Goal: Transaction & Acquisition: Purchase product/service

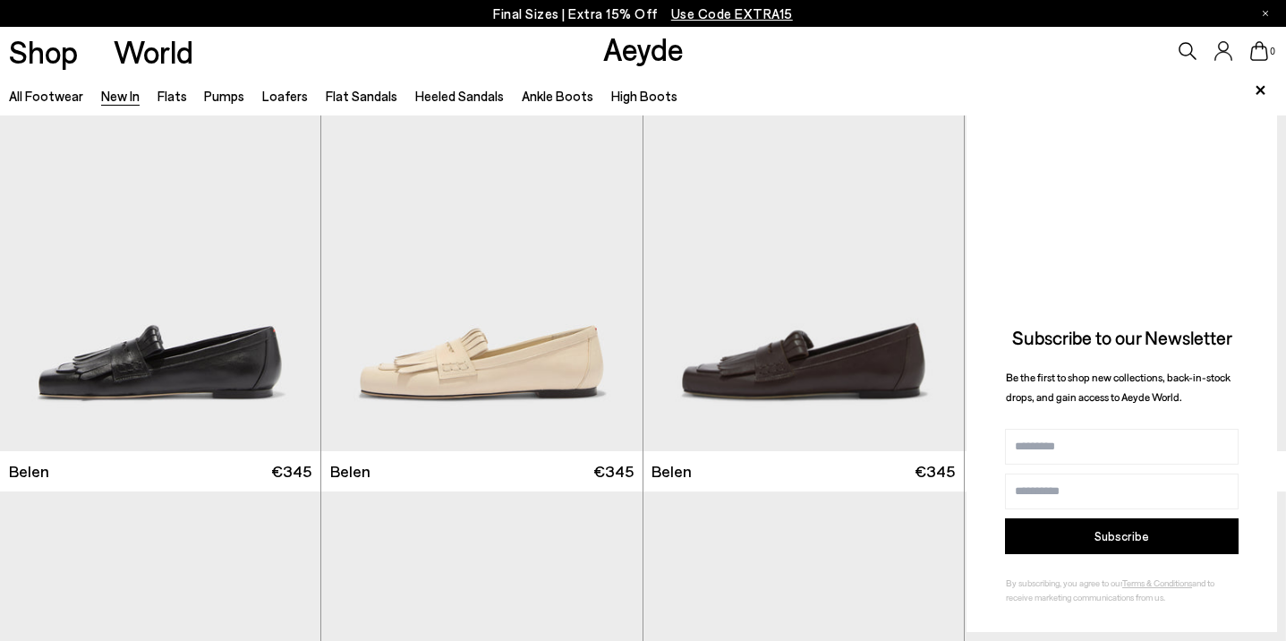
scroll to position [67, 0]
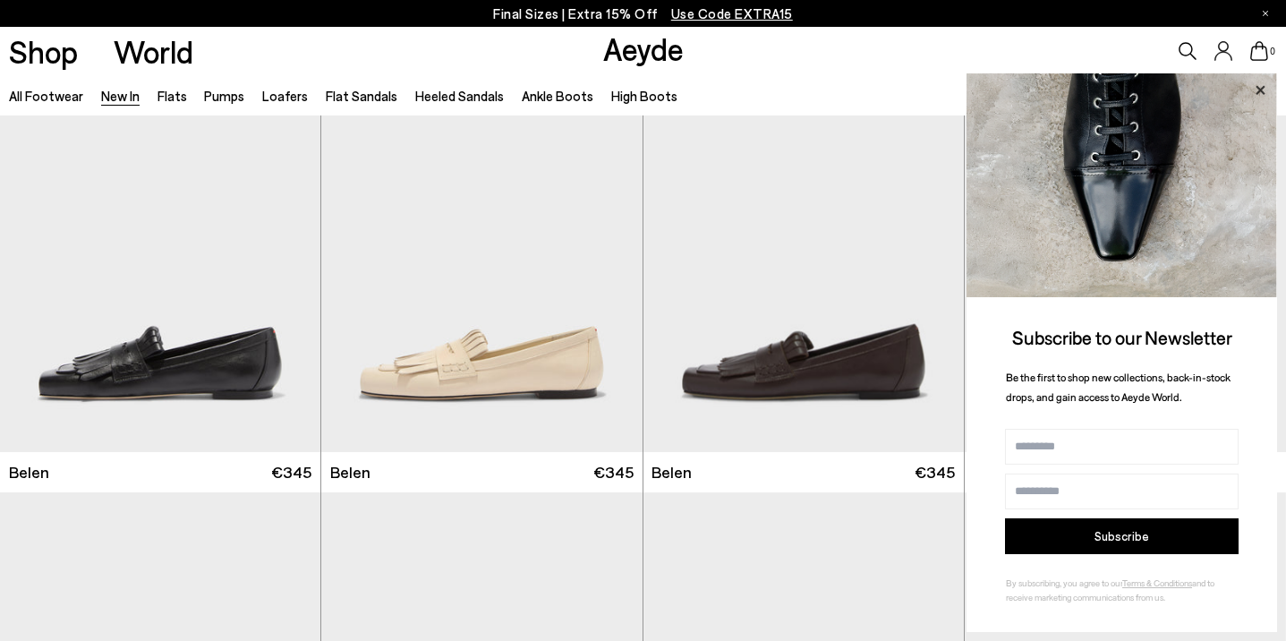
click at [1254, 86] on icon at bounding box center [1259, 90] width 23 height 23
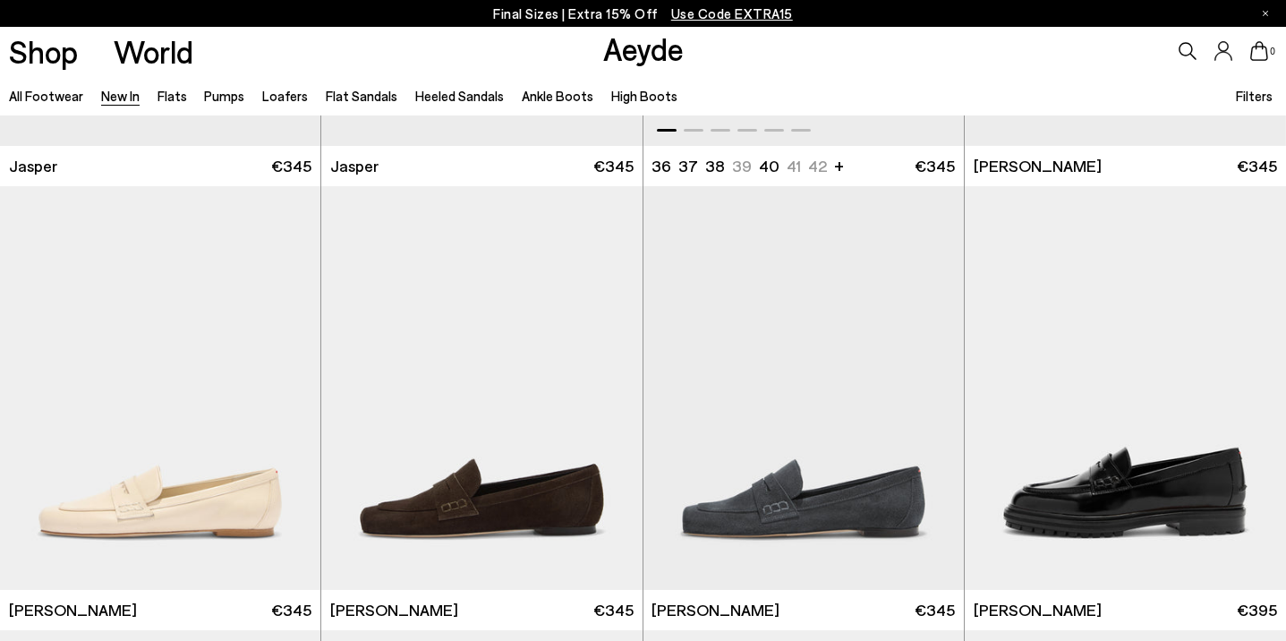
scroll to position [824, 0]
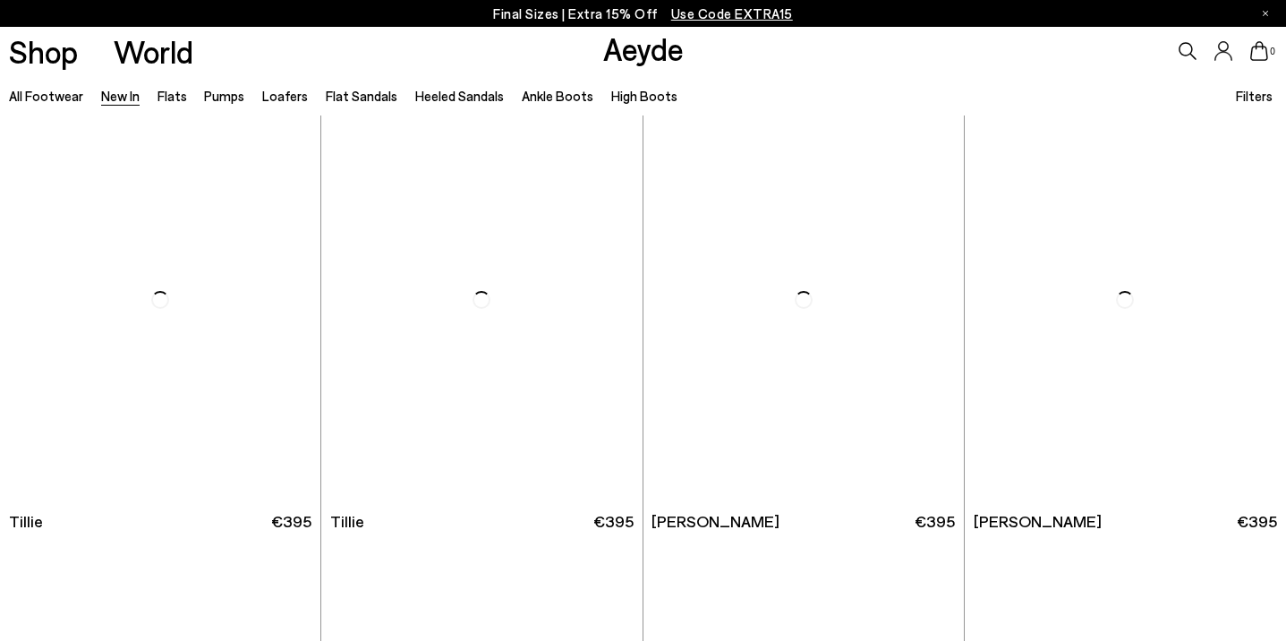
scroll to position [3564, 1]
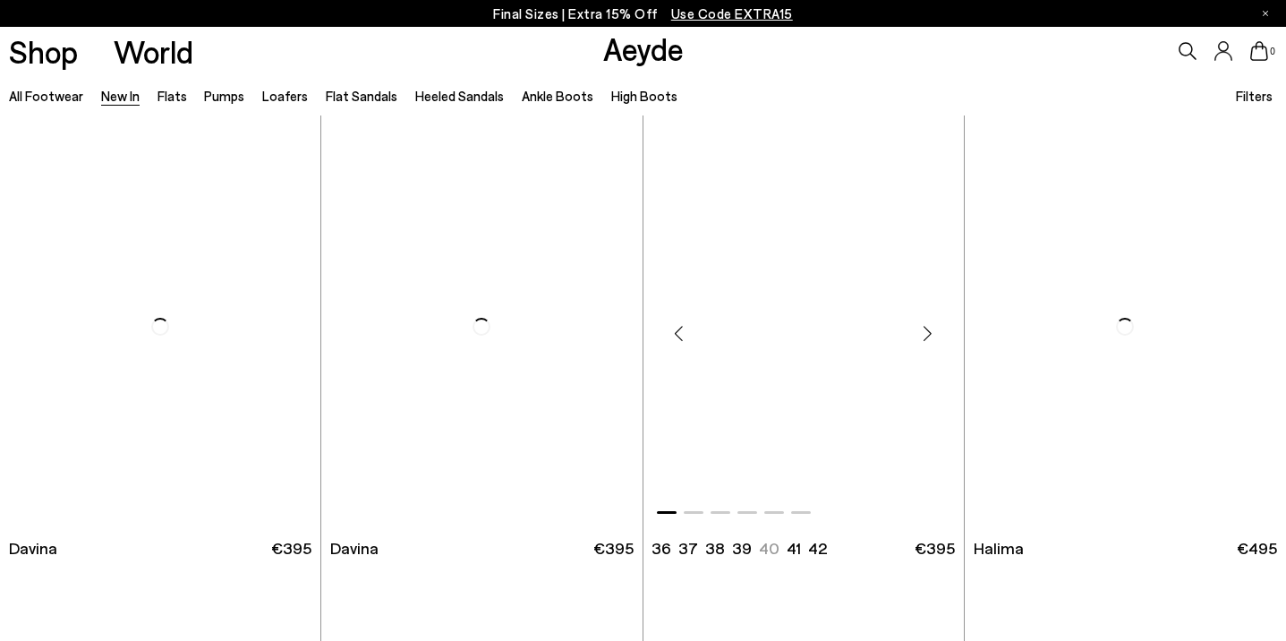
scroll to position [5320, 0]
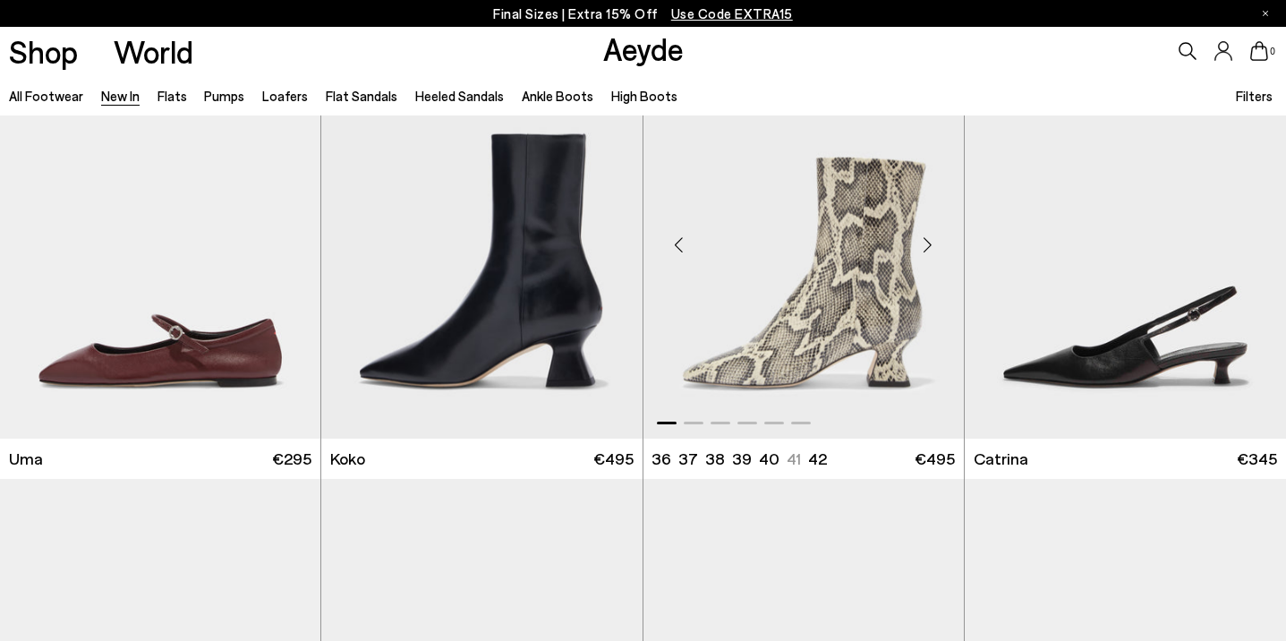
scroll to position [8503, 0]
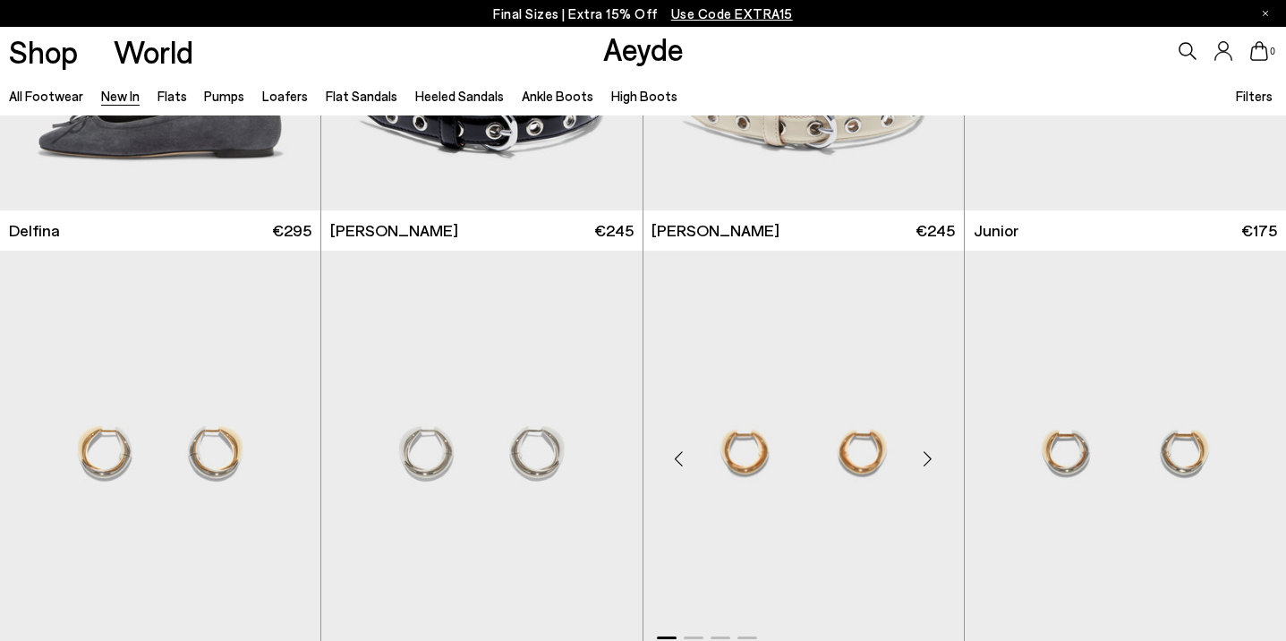
scroll to position [11218, 1]
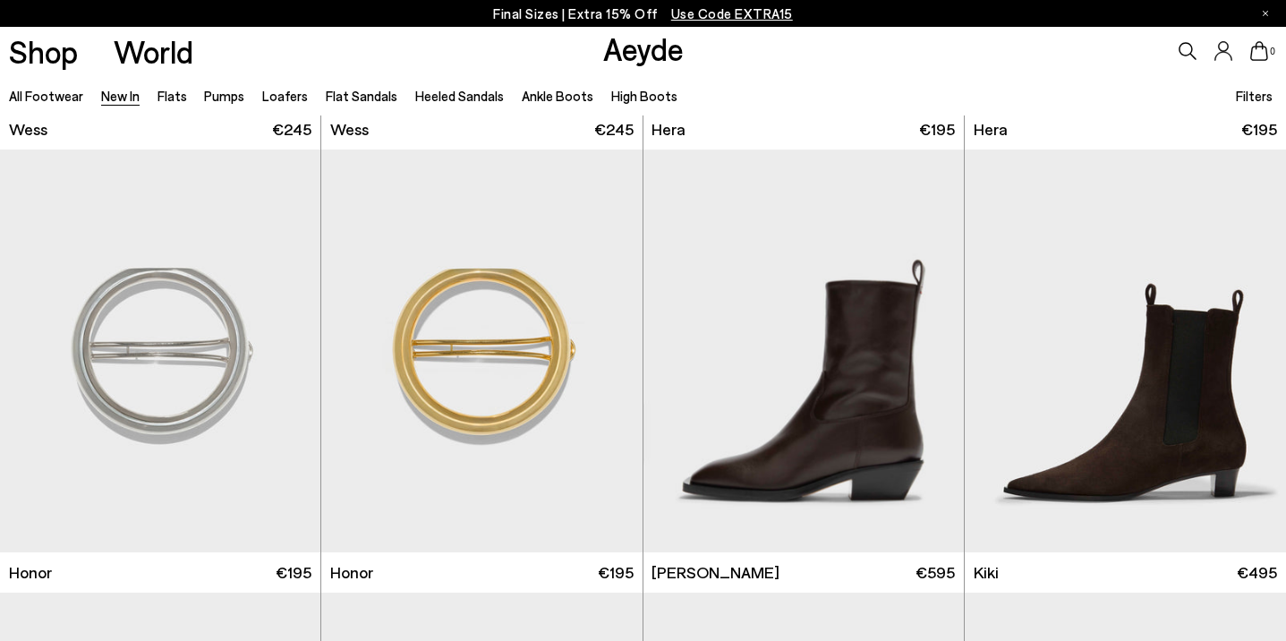
scroll to position [12491, 0]
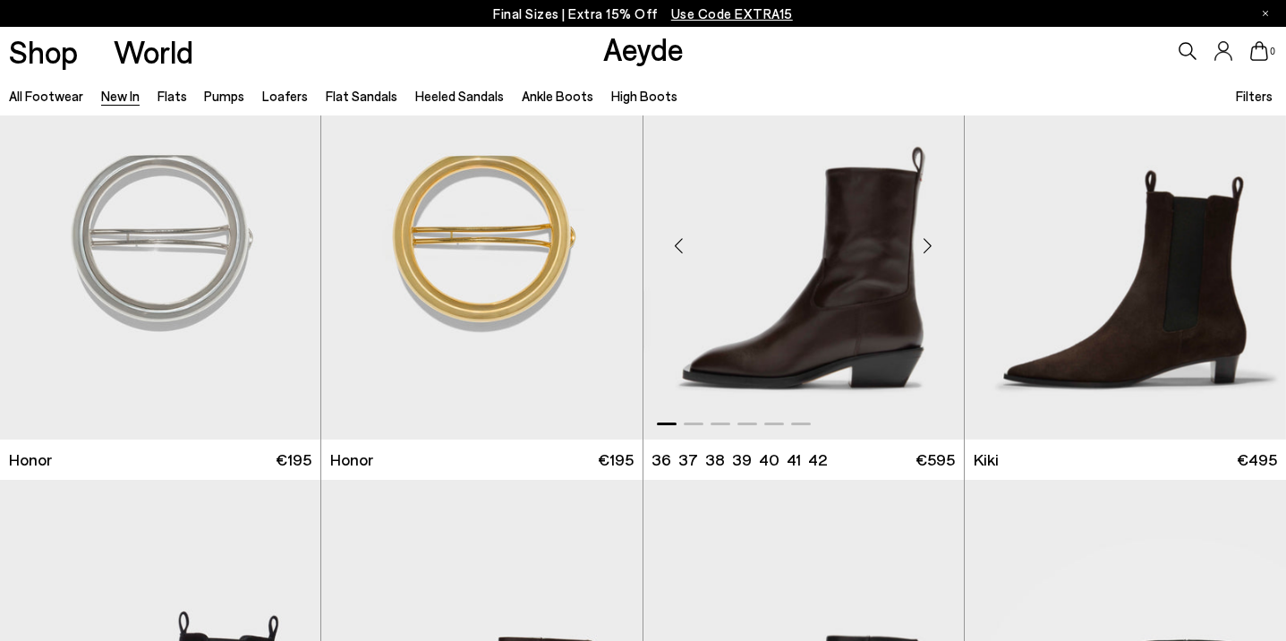
click at [698, 424] on span at bounding box center [694, 423] width 20 height 3
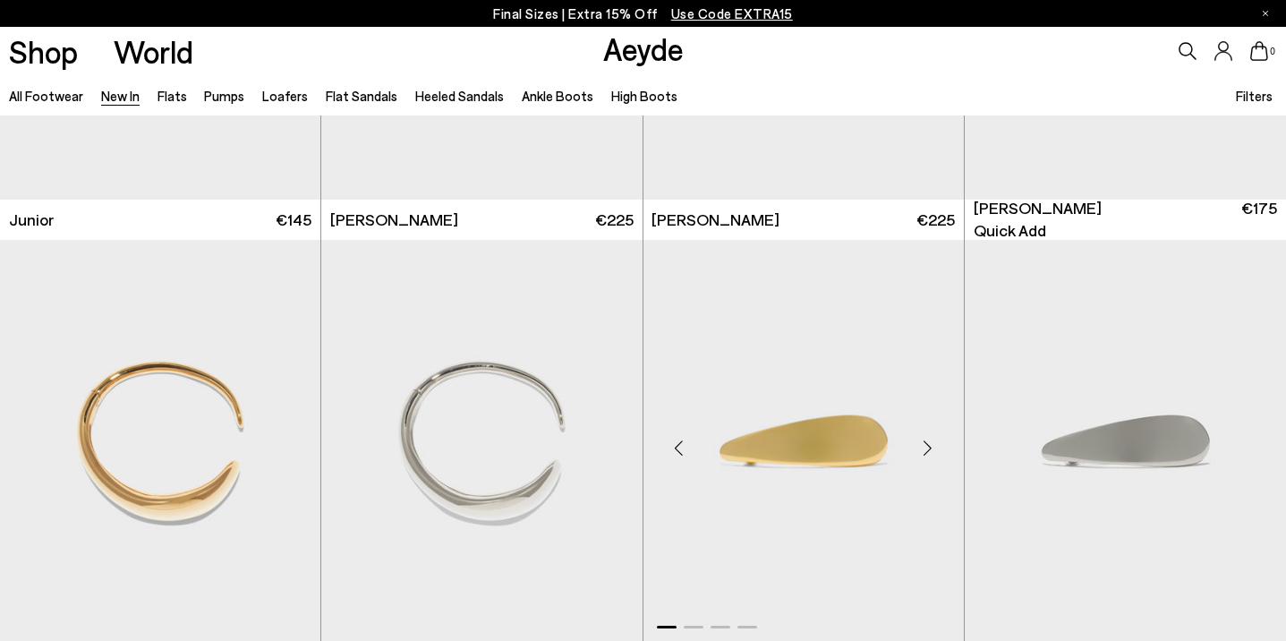
scroll to position [11804, 0]
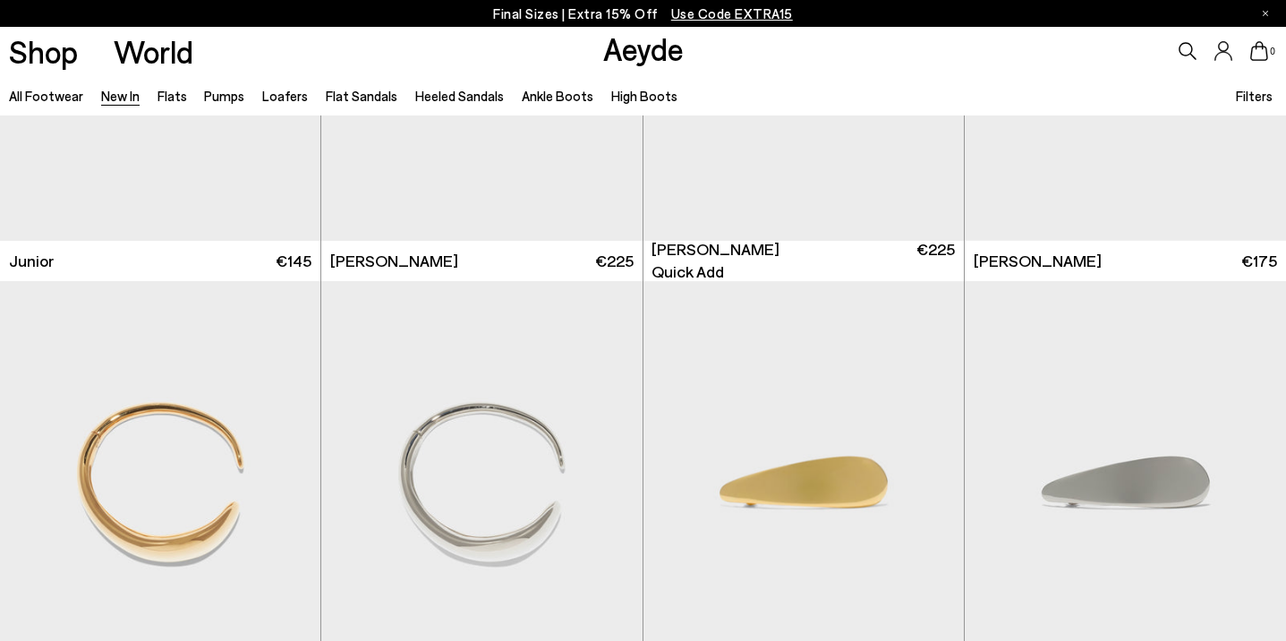
click at [1185, 51] on icon at bounding box center [1187, 51] width 18 height 18
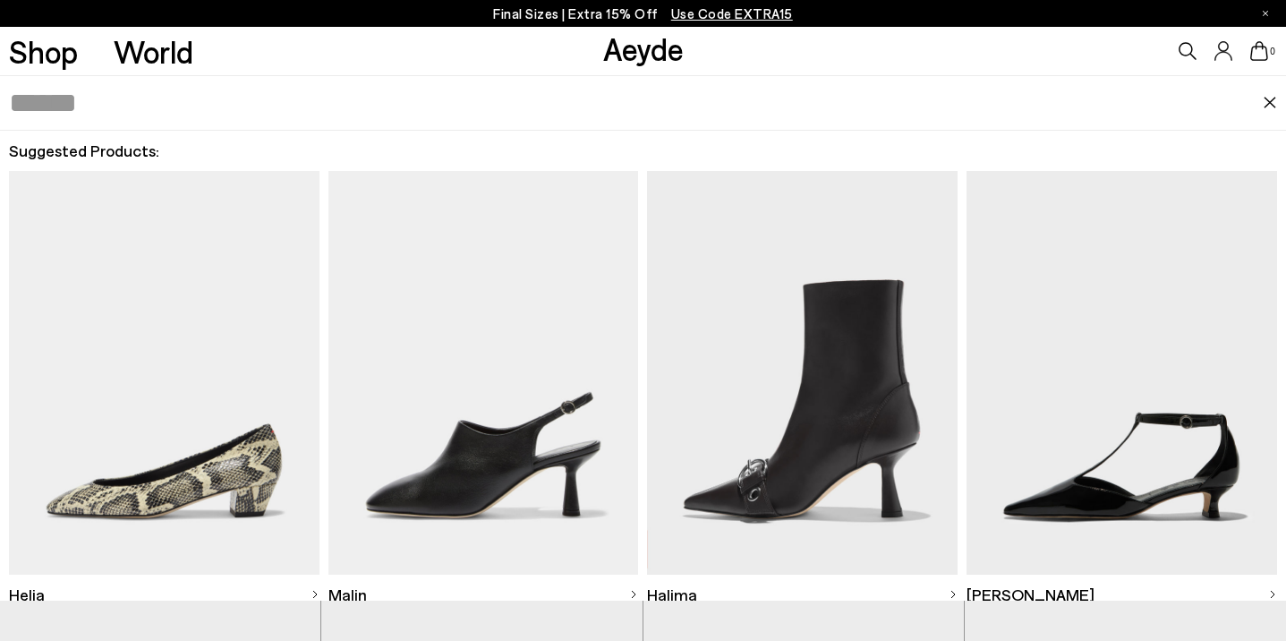
click at [1168, 44] on div "0" at bounding box center [1071, 51] width 429 height 48
click at [1184, 46] on icon at bounding box center [1187, 51] width 18 height 18
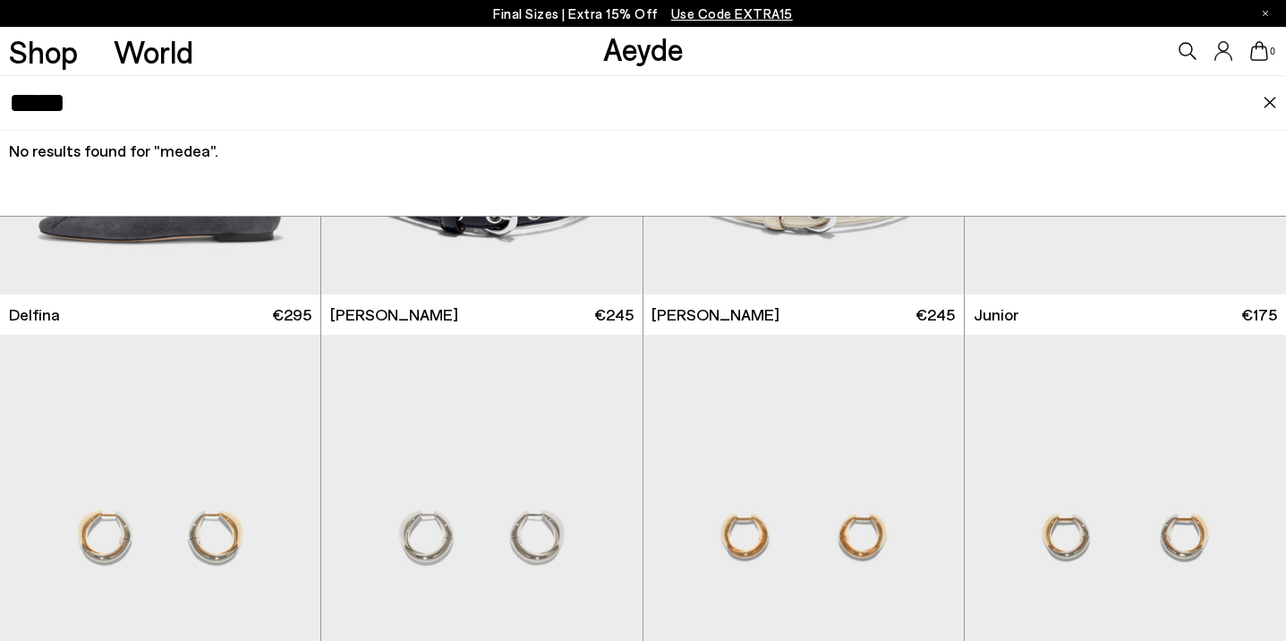
scroll to position [10717, 0]
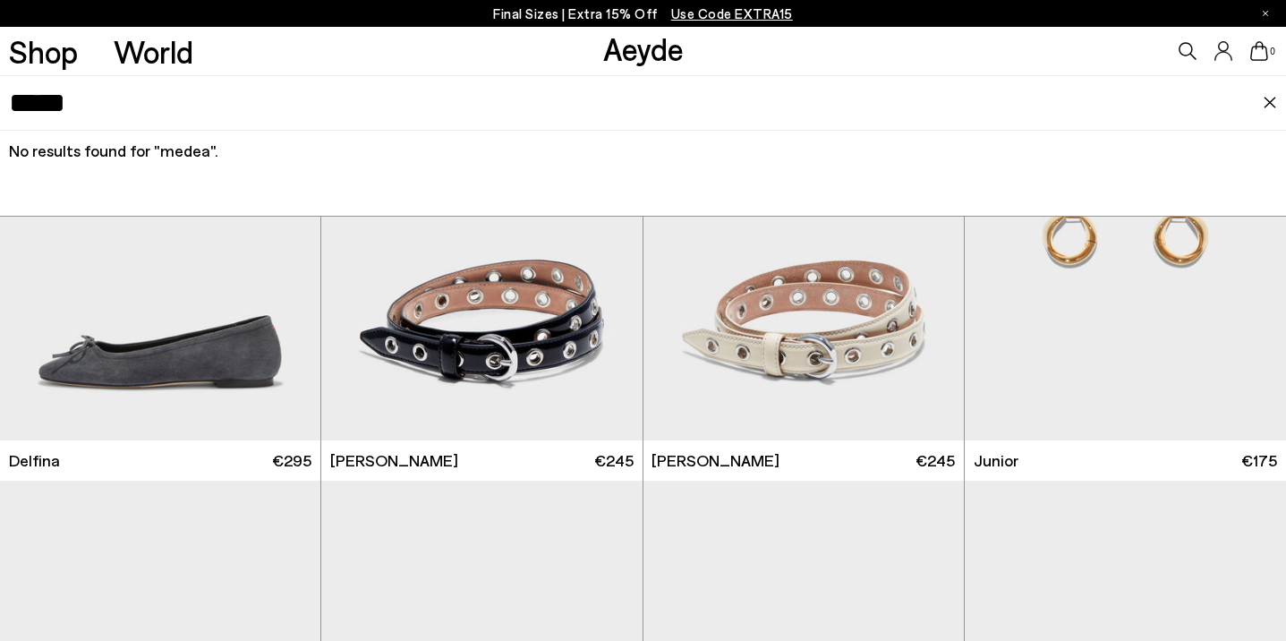
click at [504, 119] on input "*****" at bounding box center [635, 103] width 1253 height 54
type input "*****"
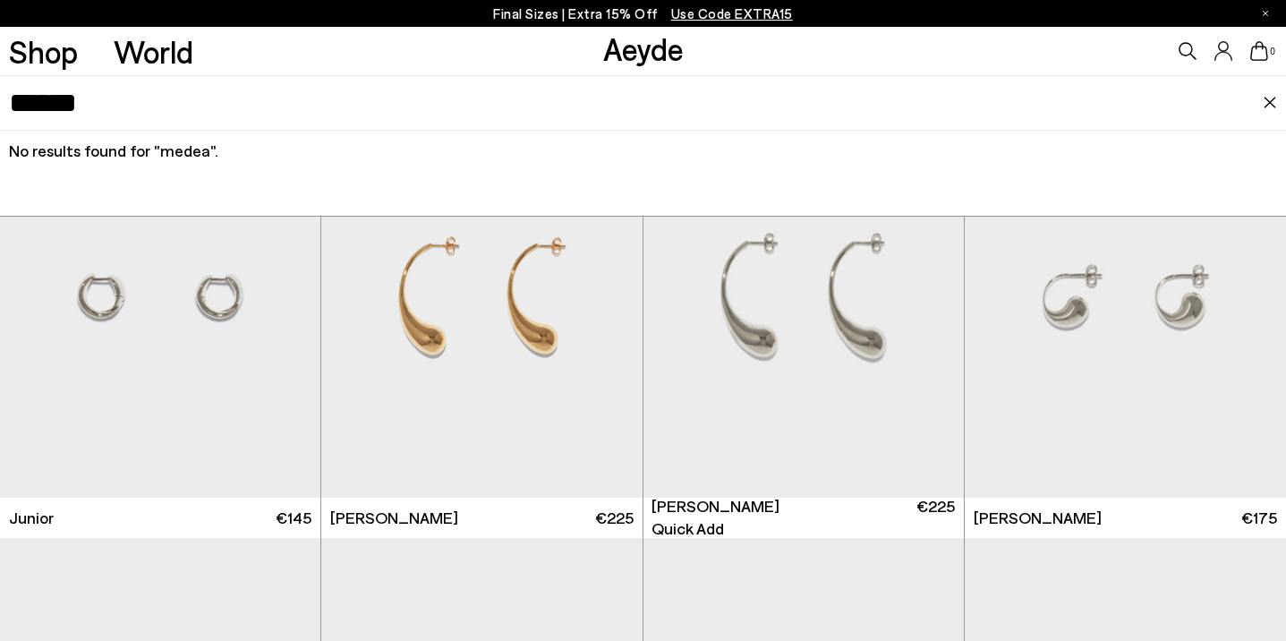
scroll to position [11540, 0]
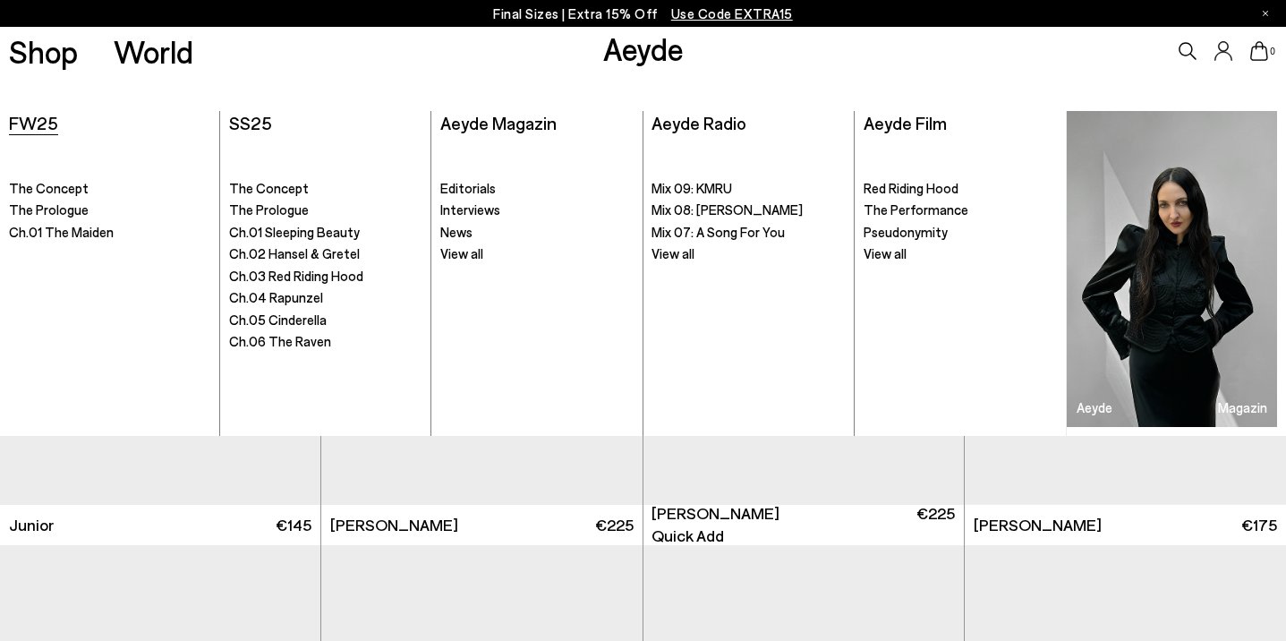
click at [41, 125] on span "FW25" at bounding box center [33, 122] width 49 height 21
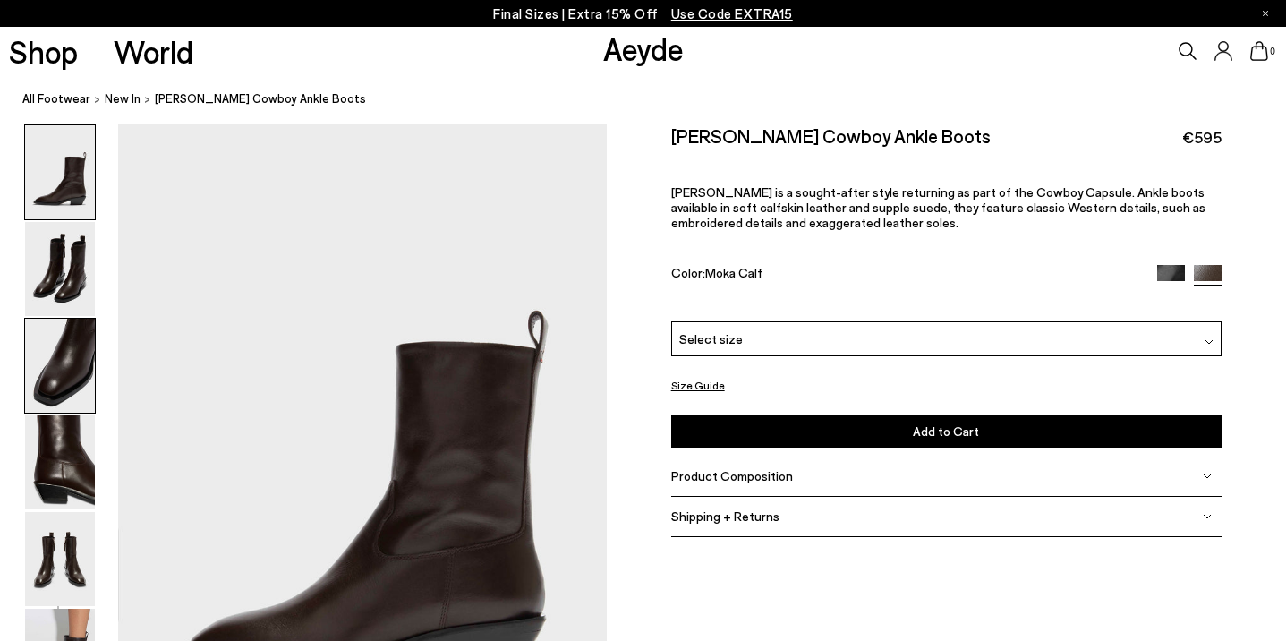
click at [62, 353] on img at bounding box center [60, 366] width 70 height 94
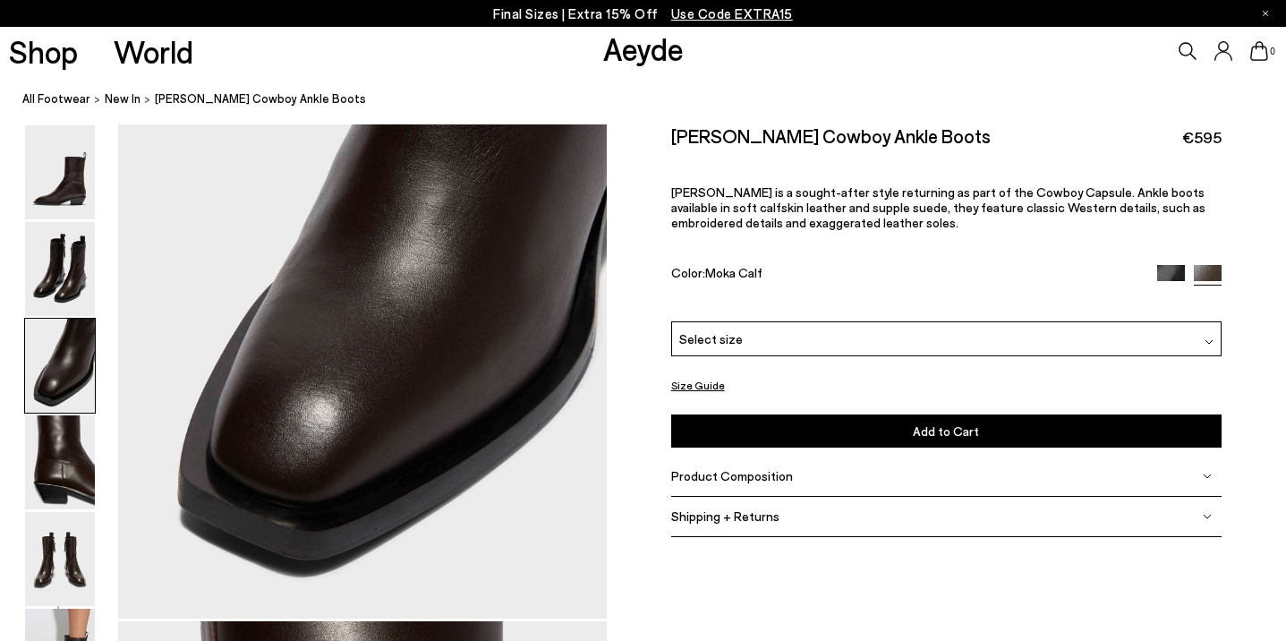
scroll to position [1464, 0]
click at [55, 565] on img at bounding box center [60, 559] width 70 height 94
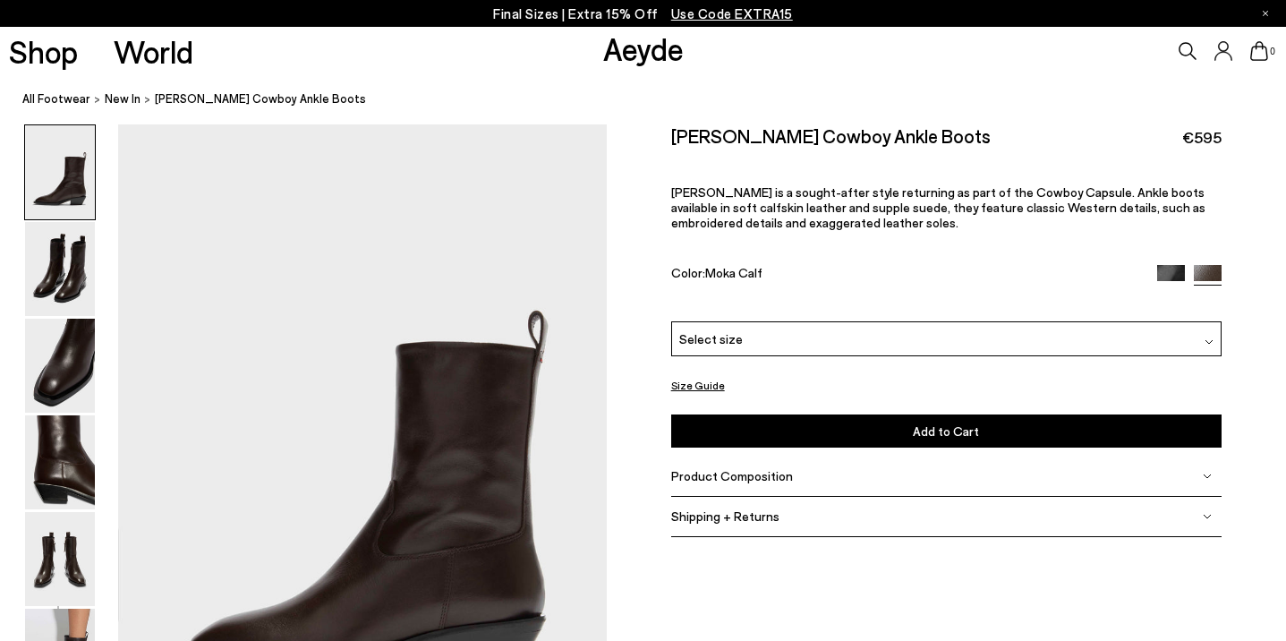
scroll to position [0, 0]
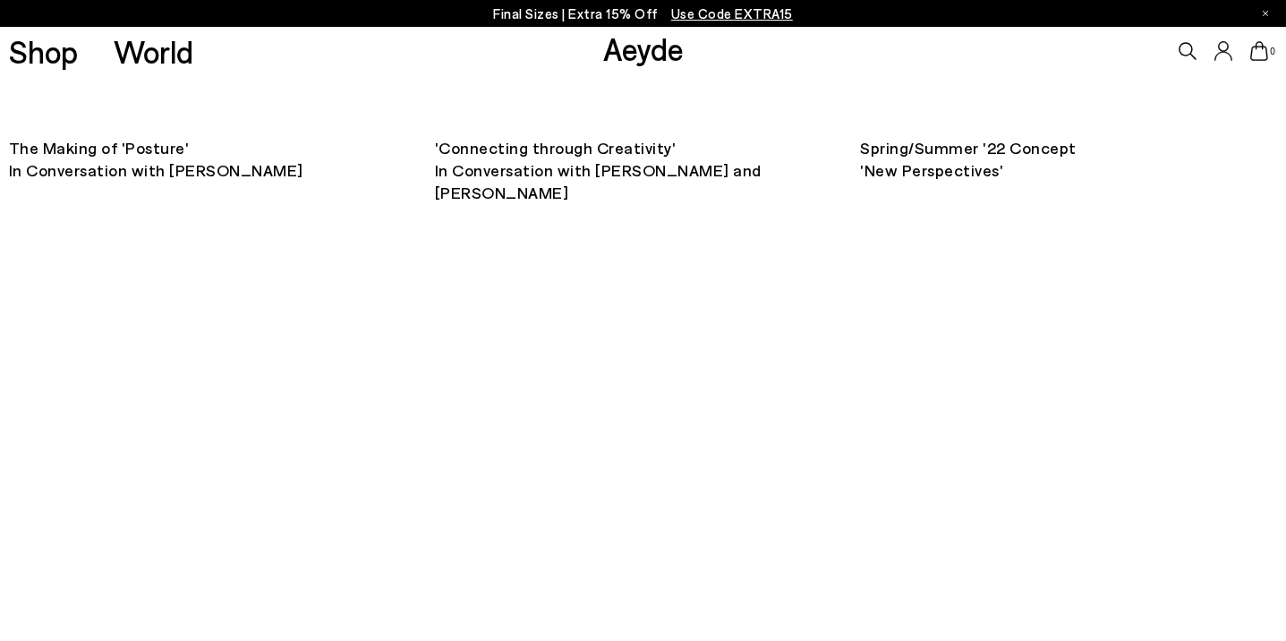
scroll to position [7892, 0]
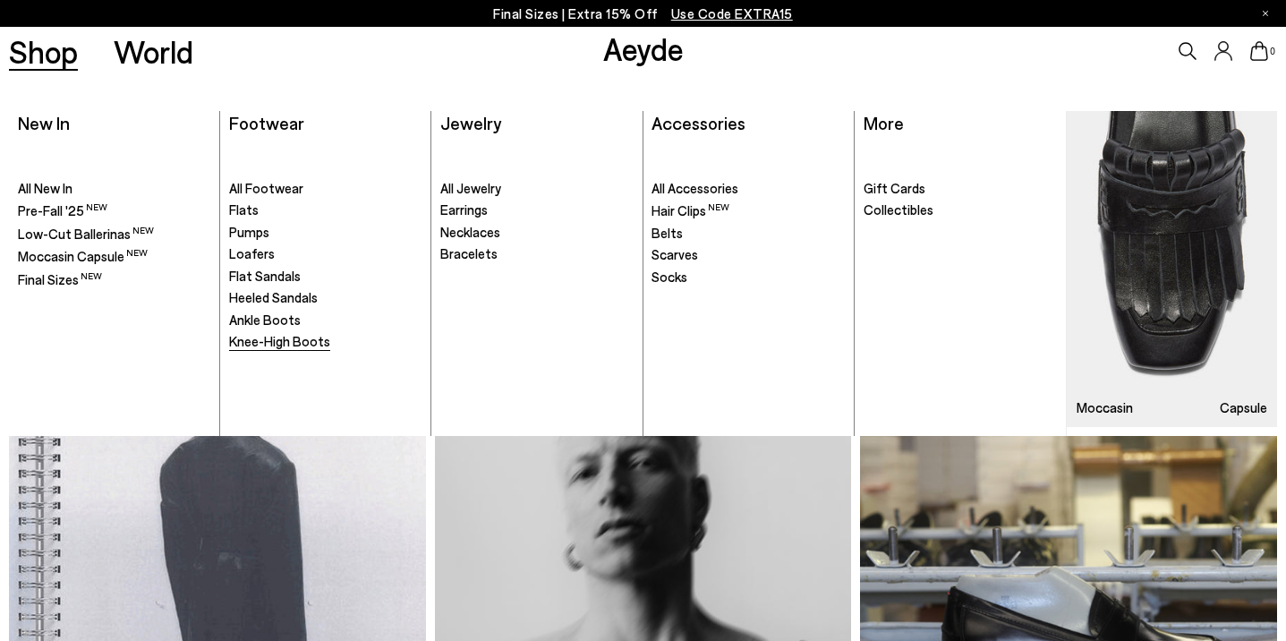
click at [310, 338] on span "Knee-High Boots" at bounding box center [279, 341] width 101 height 16
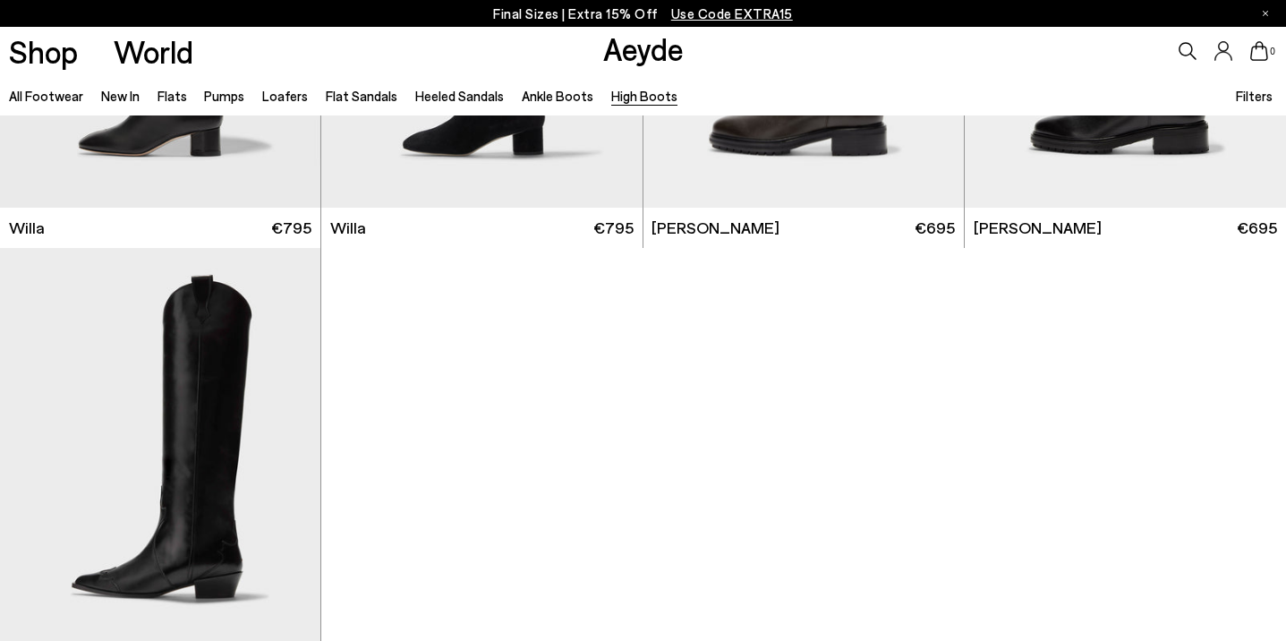
scroll to position [1000, 0]
